Goal: Transaction & Acquisition: Purchase product/service

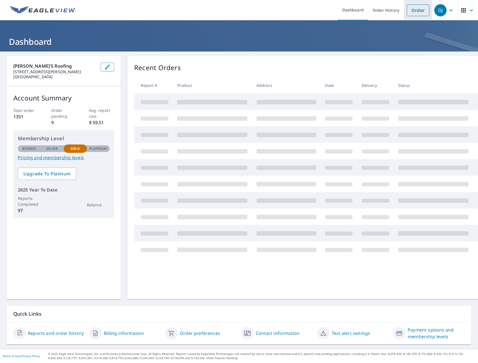
click at [411, 13] on link "Order" at bounding box center [417, 10] width 23 height 12
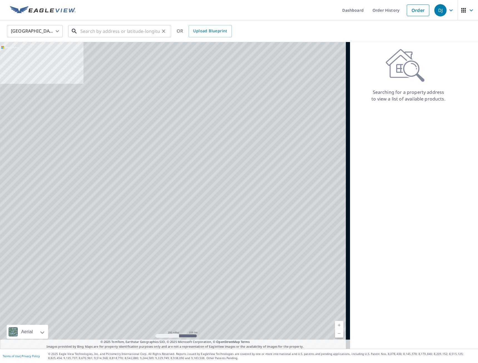
click at [99, 30] on input "text" at bounding box center [119, 31] width 79 height 16
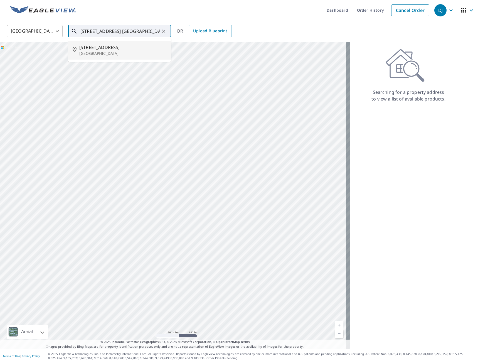
click at [98, 54] on p "[GEOGRAPHIC_DATA]" at bounding box center [122, 54] width 87 height 6
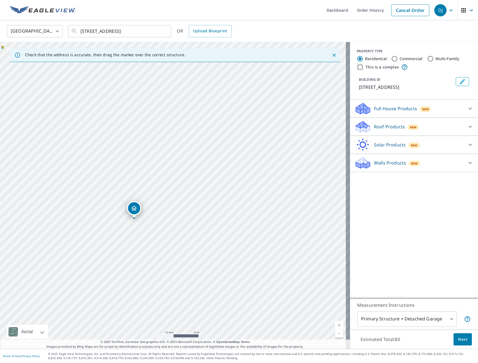
drag, startPoint x: 120, startPoint y: 207, endPoint x: 145, endPoint y: 211, distance: 25.9
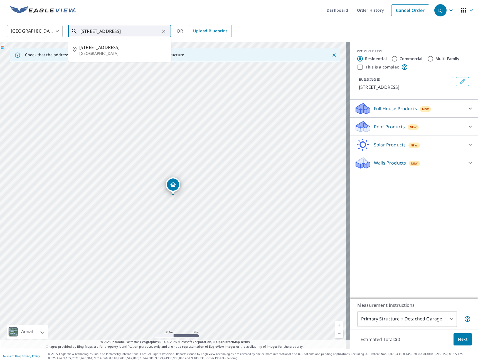
drag, startPoint x: 93, startPoint y: 31, endPoint x: 84, endPoint y: 31, distance: 9.2
click at [84, 31] on input "[STREET_ADDRESS]" at bounding box center [119, 31] width 79 height 16
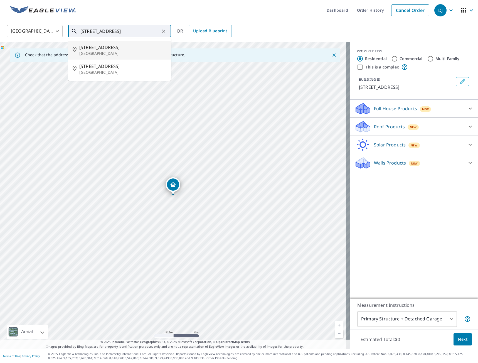
click at [110, 47] on span "[STREET_ADDRESS]" at bounding box center [122, 47] width 87 height 7
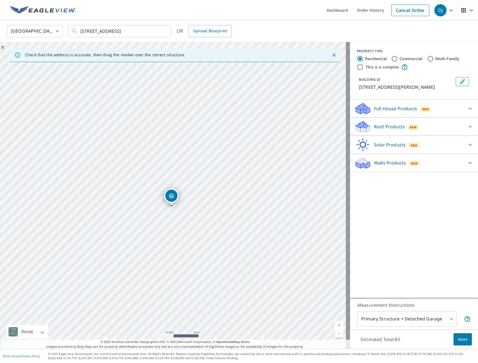
drag, startPoint x: 190, startPoint y: 135, endPoint x: 189, endPoint y: 146, distance: 11.2
click at [189, 146] on div "[STREET_ADDRESS][PERSON_NAME]" at bounding box center [175, 195] width 350 height 306
drag, startPoint x: 170, startPoint y: 199, endPoint x: 157, endPoint y: 254, distance: 56.0
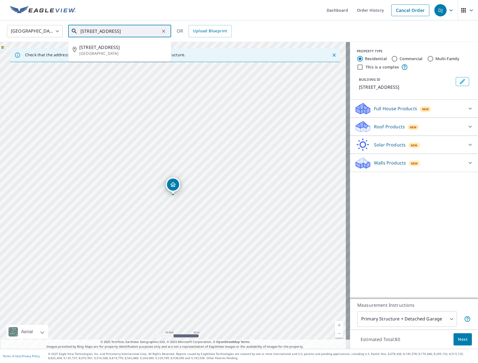
drag, startPoint x: 88, startPoint y: 31, endPoint x: 76, endPoint y: 29, distance: 11.8
click at [76, 29] on div "[STREET_ADDRESS] ​" at bounding box center [119, 31] width 103 height 12
click at [91, 45] on span "[STREET_ADDRESS]" at bounding box center [122, 47] width 87 height 7
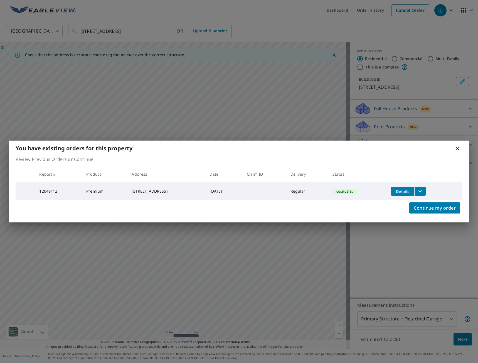
click at [457, 147] on icon at bounding box center [457, 148] width 4 height 4
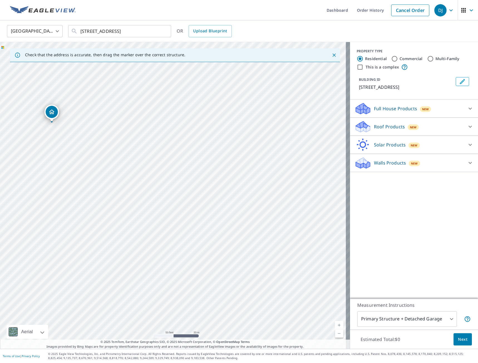
drag, startPoint x: 173, startPoint y: 185, endPoint x: 52, endPoint y: 113, distance: 140.4
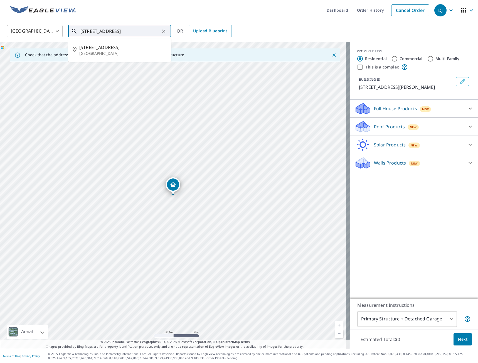
drag, startPoint x: 81, startPoint y: 30, endPoint x: 76, endPoint y: 30, distance: 5.3
click at [76, 30] on div "[STREET_ADDRESS] ​" at bounding box center [119, 31] width 103 height 12
click at [82, 31] on input "[STREET_ADDRESS]" at bounding box center [119, 31] width 79 height 16
type input "[STREET_ADDRESS]"
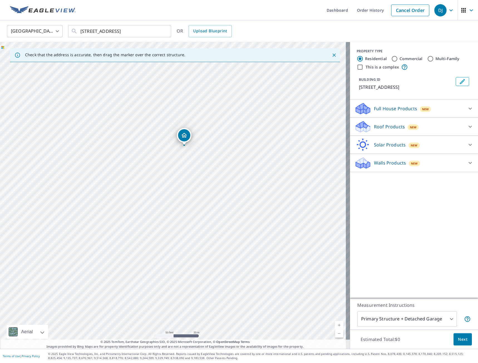
drag, startPoint x: 175, startPoint y: 183, endPoint x: 187, endPoint y: 133, distance: 50.5
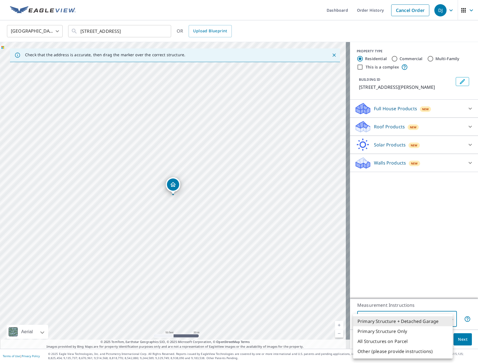
click at [446, 319] on body "DJ DJ Dashboard Order History Cancel Order DJ United States [GEOGRAPHIC_DATA] ​…" at bounding box center [239, 181] width 478 height 363
click at [414, 330] on li "Primary Structure Only" at bounding box center [403, 331] width 100 height 10
type input "2"
click at [460, 341] on span "Next" at bounding box center [462, 339] width 9 height 7
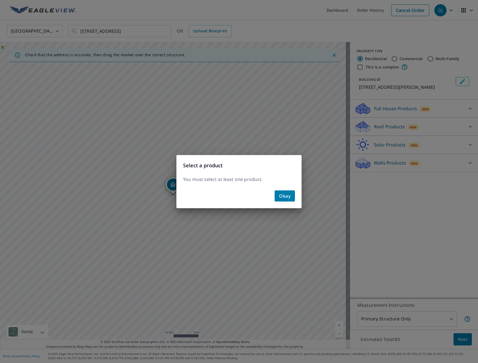
click at [295, 196] on div "Okay" at bounding box center [238, 198] width 125 height 20
click at [291, 195] on button "Okay" at bounding box center [284, 195] width 20 height 11
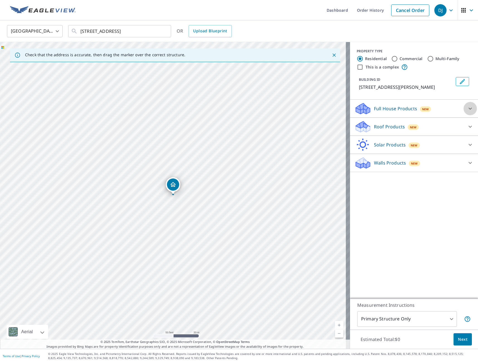
click at [463, 110] on div at bounding box center [469, 108] width 13 height 13
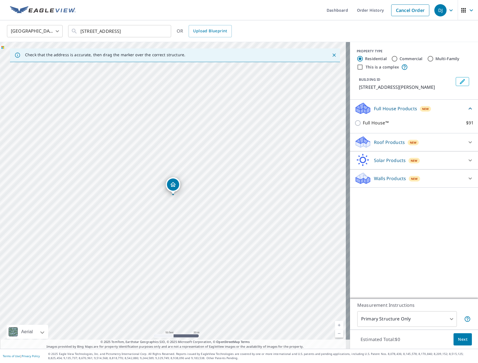
click at [467, 110] on icon at bounding box center [470, 108] width 7 height 7
click at [463, 124] on div at bounding box center [469, 126] width 13 height 13
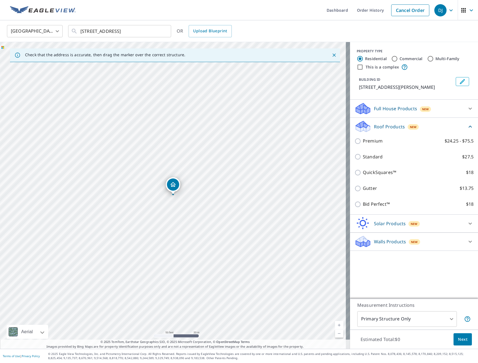
drag, startPoint x: 461, startPoint y: 124, endPoint x: 460, endPoint y: 130, distance: 6.9
click at [460, 129] on div "Roof Products New" at bounding box center [410, 126] width 112 height 13
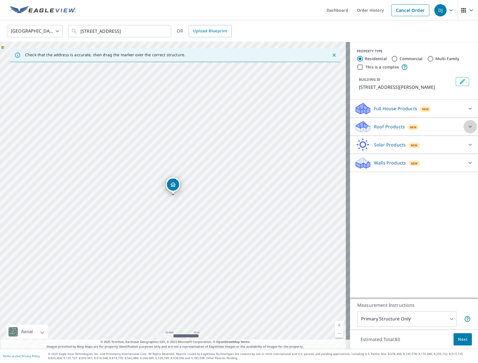
drag, startPoint x: 462, startPoint y: 127, endPoint x: 452, endPoint y: 128, distance: 10.3
click at [457, 127] on div "Roof Products New" at bounding box center [413, 126] width 119 height 13
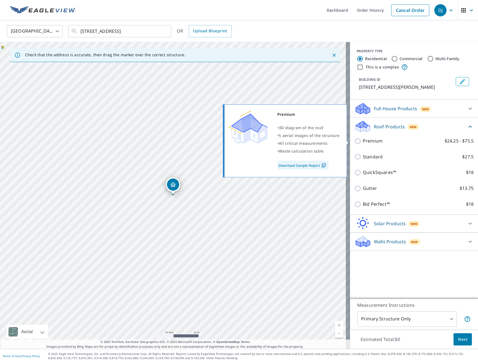
click at [354, 143] on input "Premium $24.25 - $75.5" at bounding box center [358, 141] width 8 height 7
checkbox input "true"
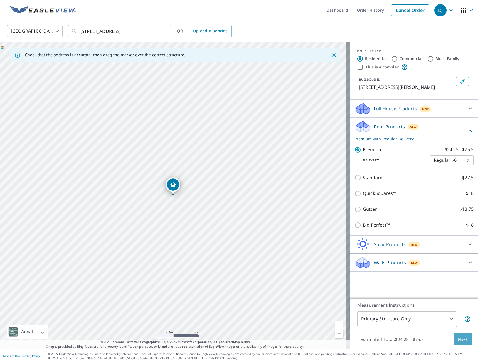
click at [462, 341] on span "Next" at bounding box center [462, 339] width 9 height 7
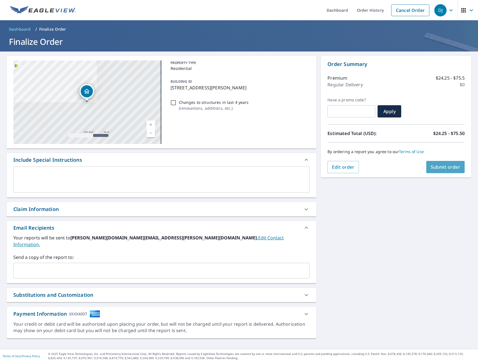
click at [437, 168] on span "Submit order" at bounding box center [445, 167] width 30 height 6
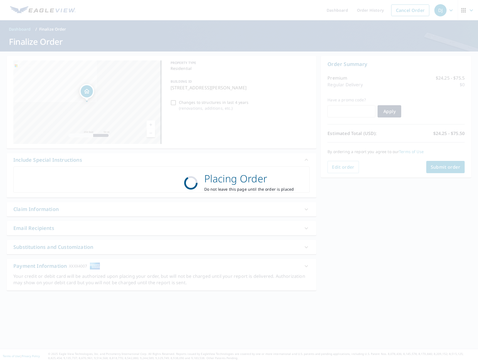
click at [438, 172] on div "Placing Order Do not leave this page until the order is placed" at bounding box center [239, 181] width 478 height 363
